Goal: Transaction & Acquisition: Purchase product/service

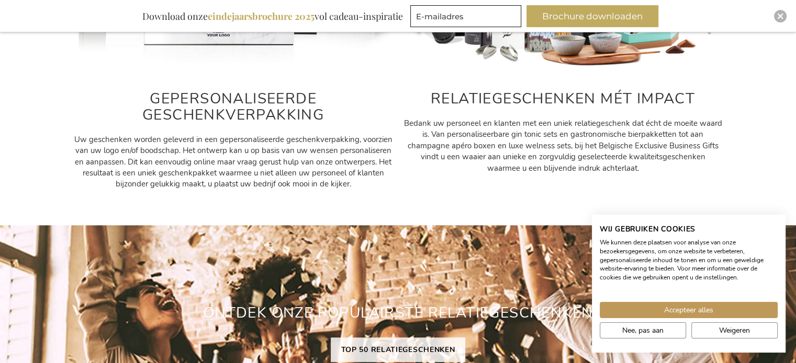
scroll to position [740, 0]
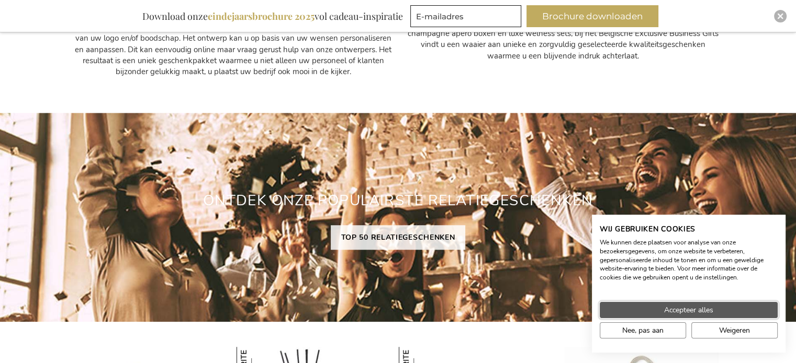
click at [671, 310] on span "Accepteer alles" at bounding box center [688, 310] width 49 height 11
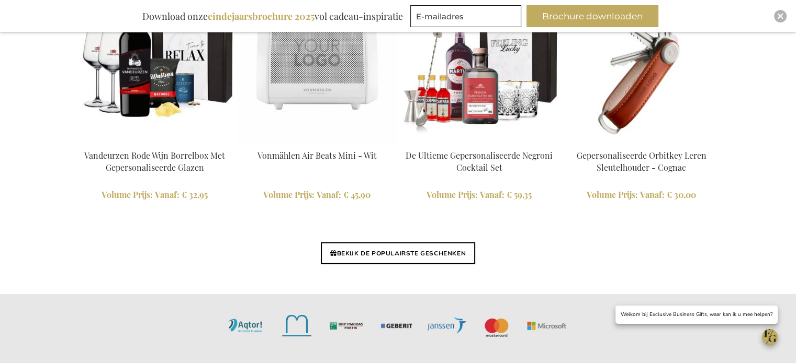
scroll to position [2518, 0]
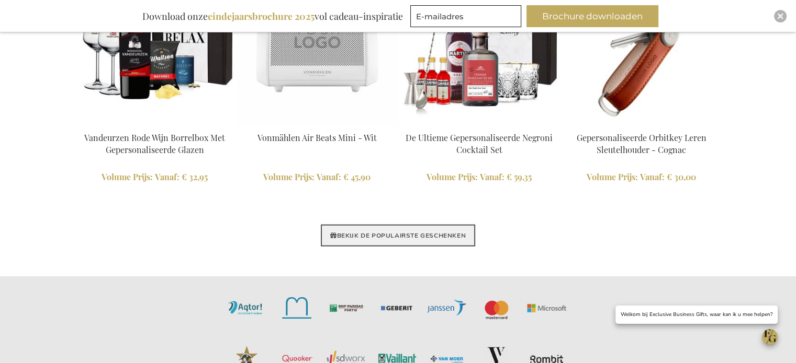
click at [387, 236] on link "BEKIJK DE POPULAIRSTE GESCHENKEN" at bounding box center [398, 236] width 154 height 22
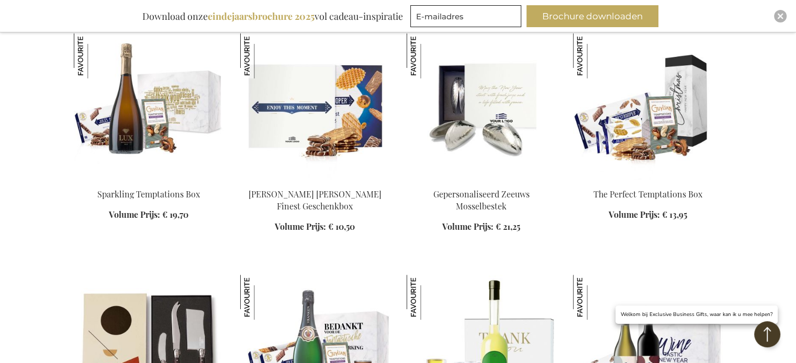
scroll to position [418, 0]
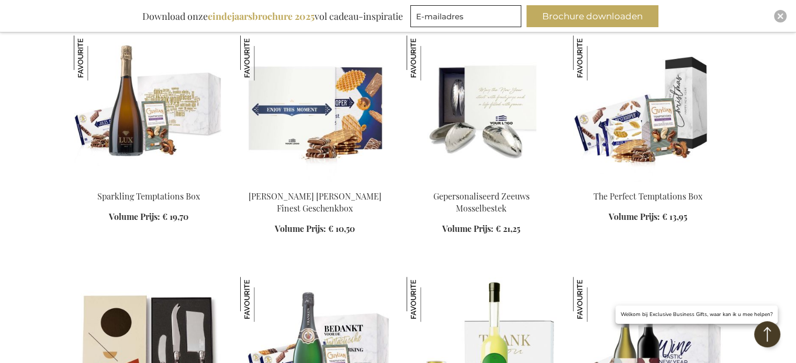
click at [333, 133] on img at bounding box center [315, 109] width 150 height 146
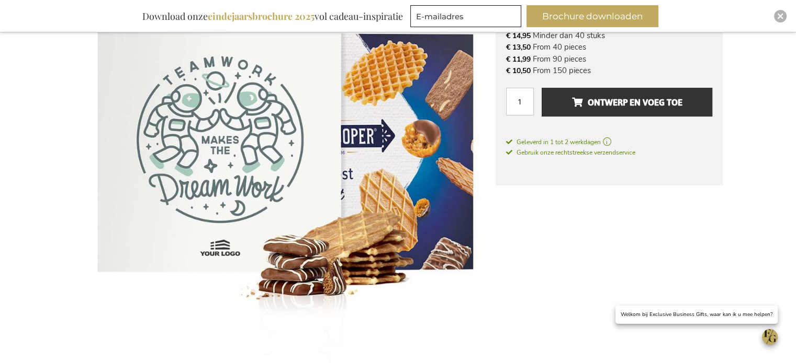
scroll to position [178, 0]
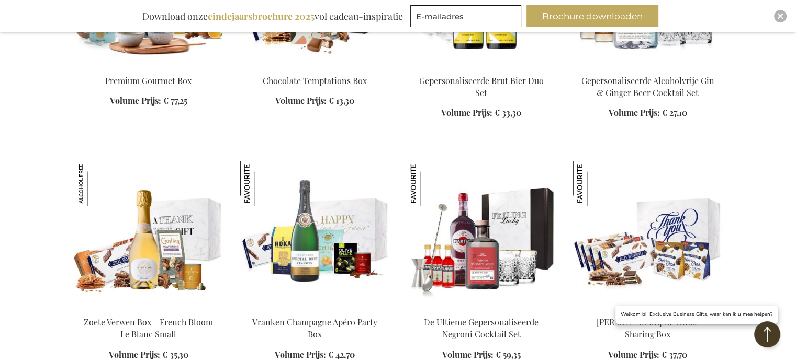
scroll to position [1917, 0]
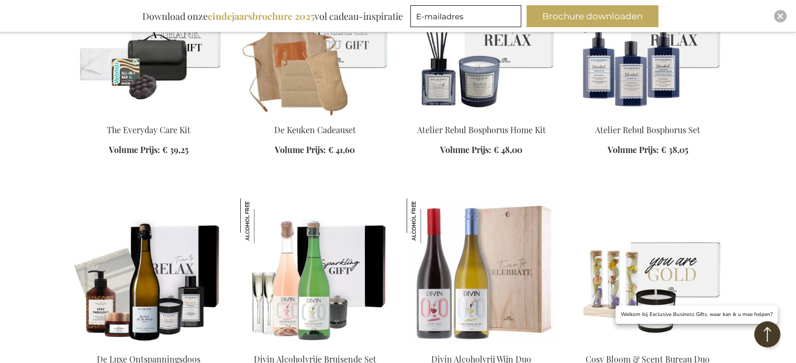
scroll to position [3016, 0]
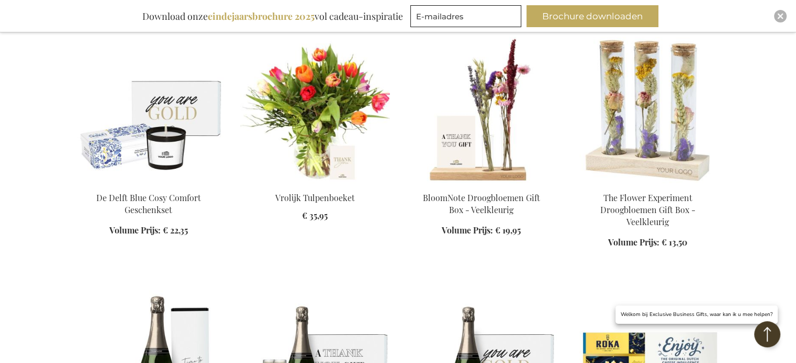
scroll to position [3277, 0]
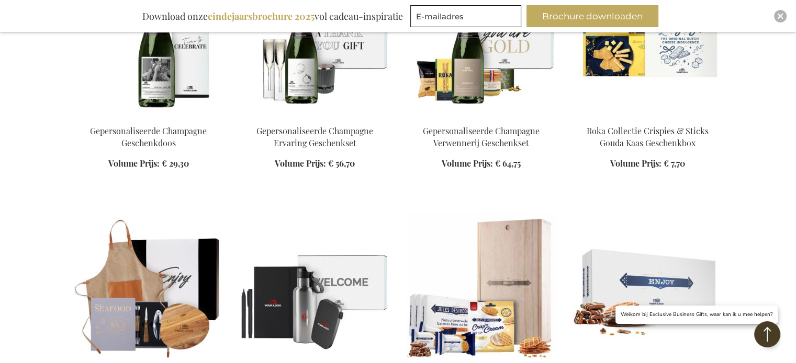
scroll to position [3748, 0]
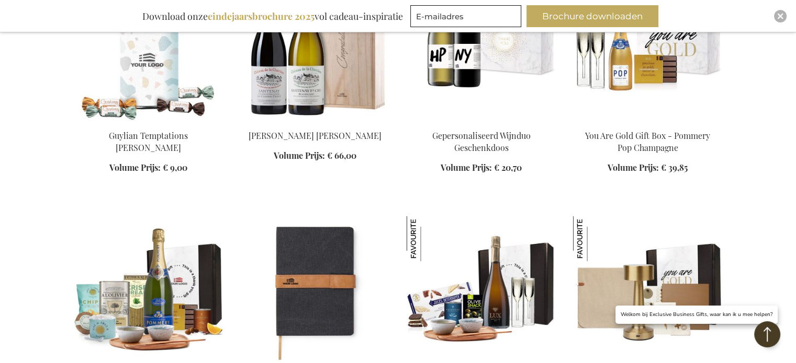
scroll to position [3957, 0]
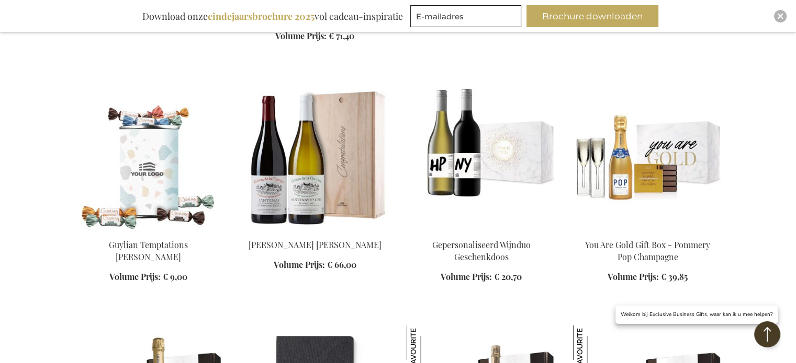
click at [144, 152] on img at bounding box center [149, 157] width 150 height 146
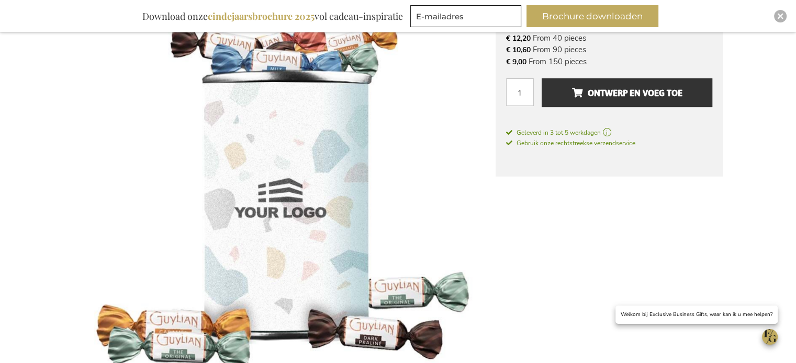
scroll to position [146, 0]
